Goal: Communication & Community: Answer question/provide support

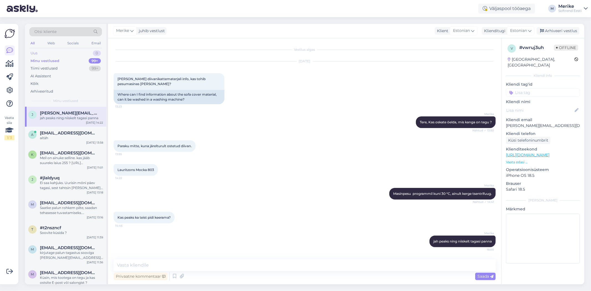
click at [35, 51] on div "Uus" at bounding box center [33, 53] width 7 height 6
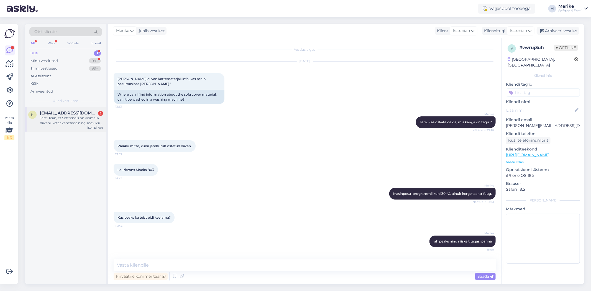
click at [69, 116] on div "Tere! Tean, et Softrendis on võimalik diivanil katet vahetada ning sooviksin se…" at bounding box center [71, 121] width 63 height 10
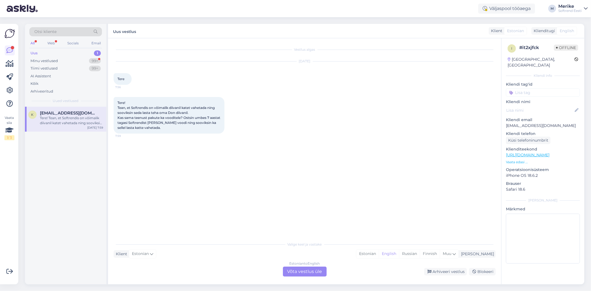
click at [302, 268] on div "Estonian to English Võta vestlus üle" at bounding box center [305, 272] width 44 height 10
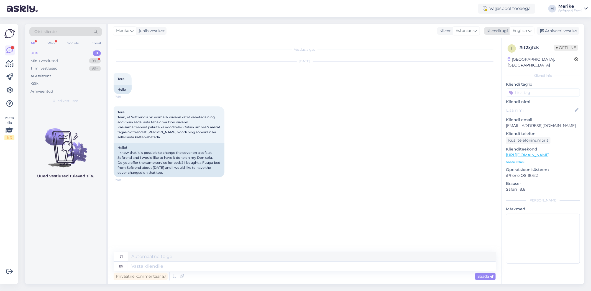
click at [531, 29] on icon at bounding box center [529, 31] width 3 height 6
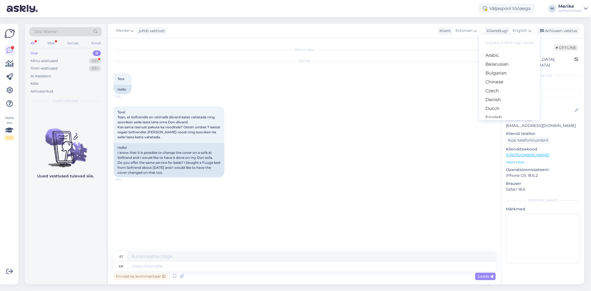
click at [497, 122] on link "Estonian" at bounding box center [509, 126] width 61 height 9
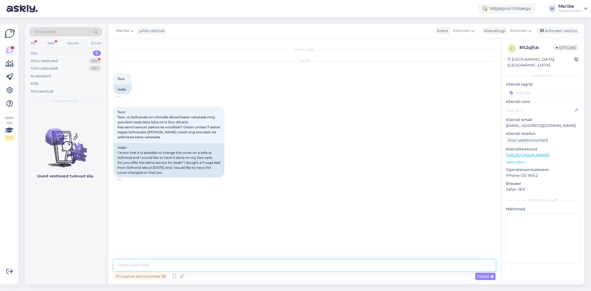
click at [119, 266] on textarea at bounding box center [305, 266] width 382 height 12
type textarea "Tere,"
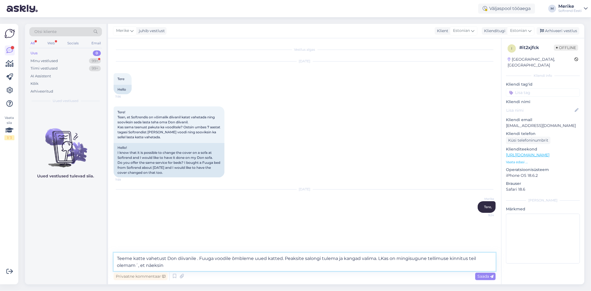
click at [241, 267] on textarea "Teeme katte vahetust Don diivanile . Fuuga voodile õmbleme uued katted. Peaksit…" at bounding box center [305, 262] width 382 height 18
click at [243, 265] on textarea "Teeme katte vahetust Don diivanile . Fuuga voodile õmbleme uued katted. Peaksit…" at bounding box center [305, 262] width 382 height 18
click at [273, 263] on textarea "Teeme katte vahetust Don diivanile . Fuuga voodile õmbleme uued katted. Peaksit…" at bounding box center [305, 262] width 382 height 18
click at [445, 258] on textarea "Teeme katte vahetust Don diivanile . Fuuga voodile õmbleme uued katted. Peaksit…" at bounding box center [305, 262] width 382 height 18
click at [274, 268] on textarea "Teeme katte vahetust Don diivanile . Fuuga voodile õmbleme uued katted. Peaksit…" at bounding box center [305, 262] width 382 height 18
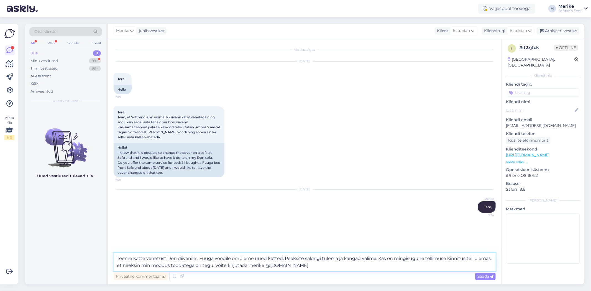
click at [424, 265] on textarea "Teeme katte vahetust Don diivanile . Fuuga voodile õmbleme uued katted. Peaksit…" at bounding box center [305, 262] width 382 height 18
type textarea "Teeme katte vahetust Don diivanile . Fuuga voodile õmbleme uued katted. Peaksit…"
click at [489, 277] on span "Saada" at bounding box center [486, 276] width 16 height 5
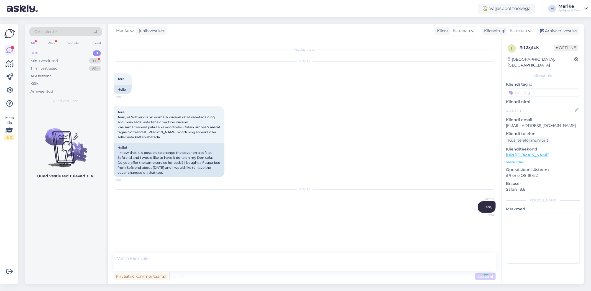
scroll to position [8, 0]
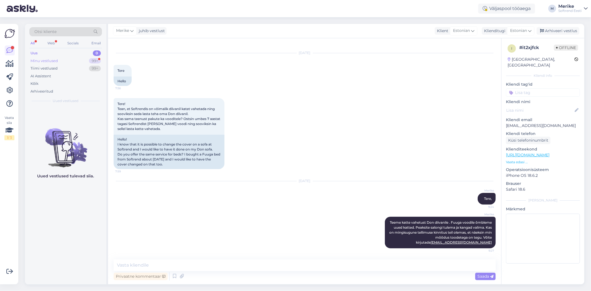
click at [44, 59] on div "Minu vestlused" at bounding box center [43, 61] width 27 height 6
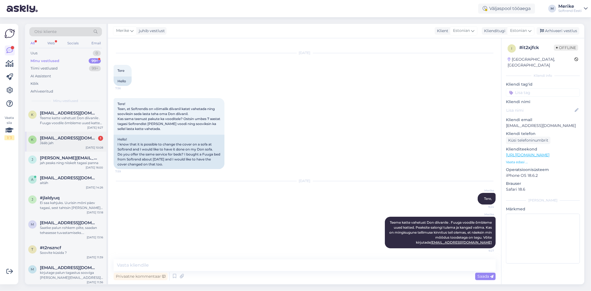
click at [78, 139] on span "[EMAIL_ADDRESS][DOMAIN_NAME]" at bounding box center [69, 138] width 58 height 5
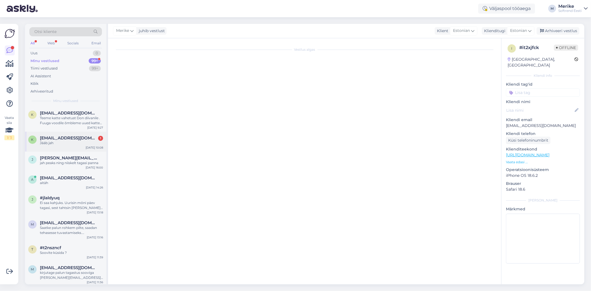
scroll to position [0, 0]
